Goal: Task Accomplishment & Management: Manage account settings

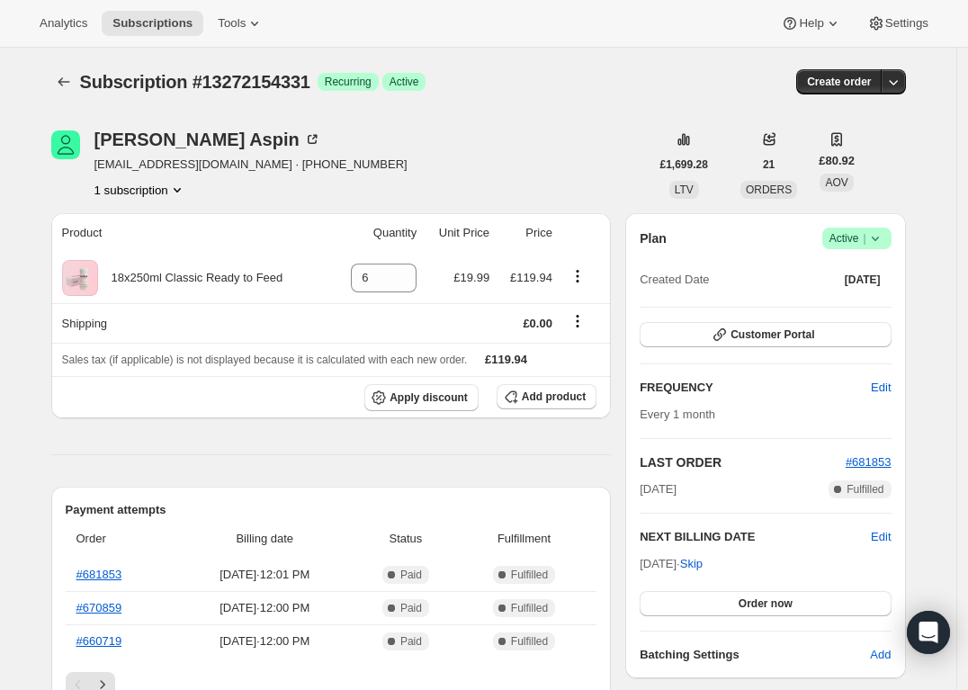
click at [845, 236] on span "Active |" at bounding box center [856, 238] width 55 height 18
click at [835, 306] on span "Cancel subscription" at bounding box center [855, 303] width 102 height 13
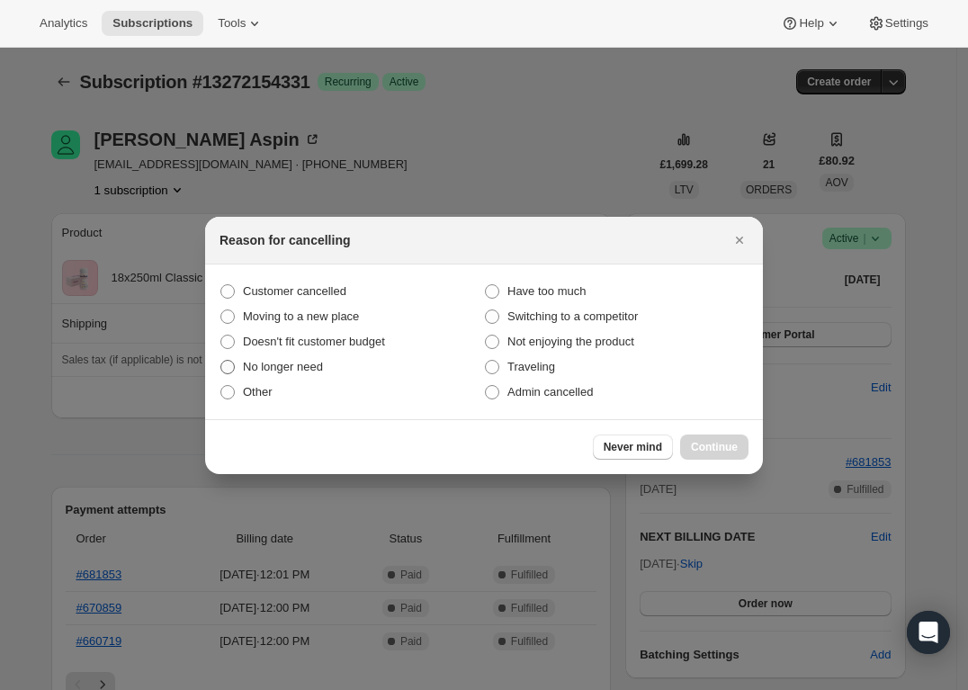
click at [300, 366] on span "No longer need" at bounding box center [283, 366] width 80 height 13
click at [221, 361] on input "No longer need" at bounding box center [220, 360] width 1 height 1
radio input "true"
click at [727, 437] on button "Continue" at bounding box center [714, 446] width 68 height 25
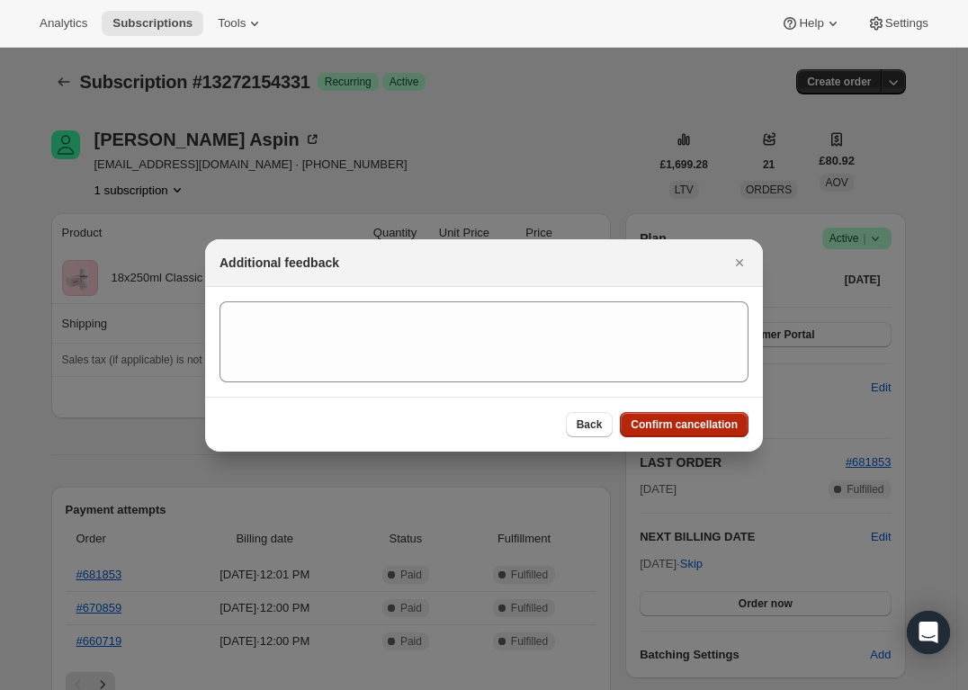
click at [669, 432] on button "Confirm cancellation" at bounding box center [684, 424] width 129 height 25
